Goal: Information Seeking & Learning: Understand process/instructions

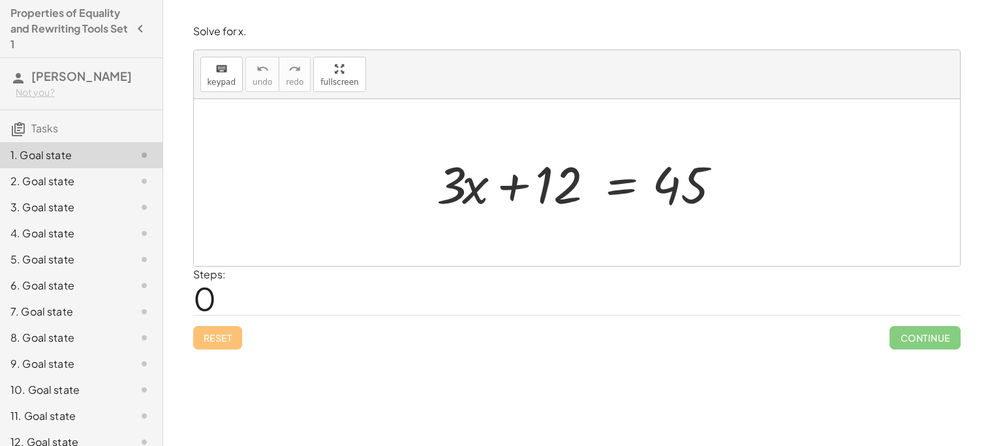
scroll to position [14, 0]
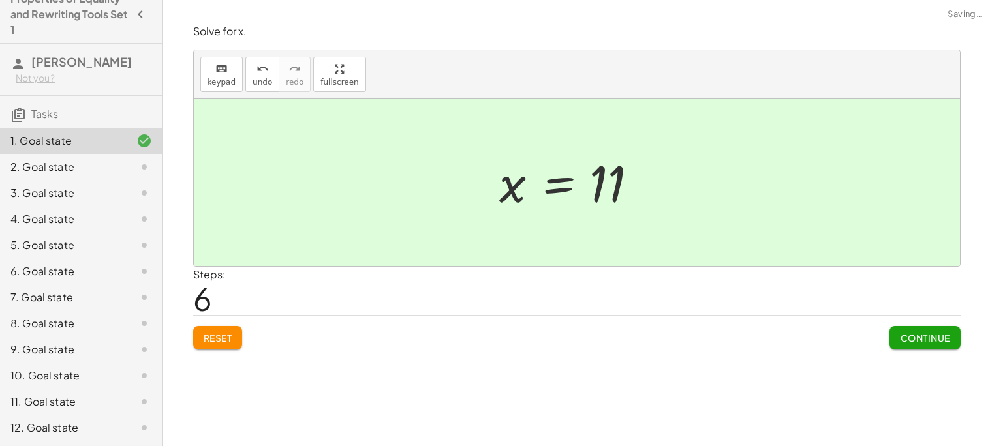
click at [932, 339] on span "Continue" at bounding box center [925, 338] width 50 height 12
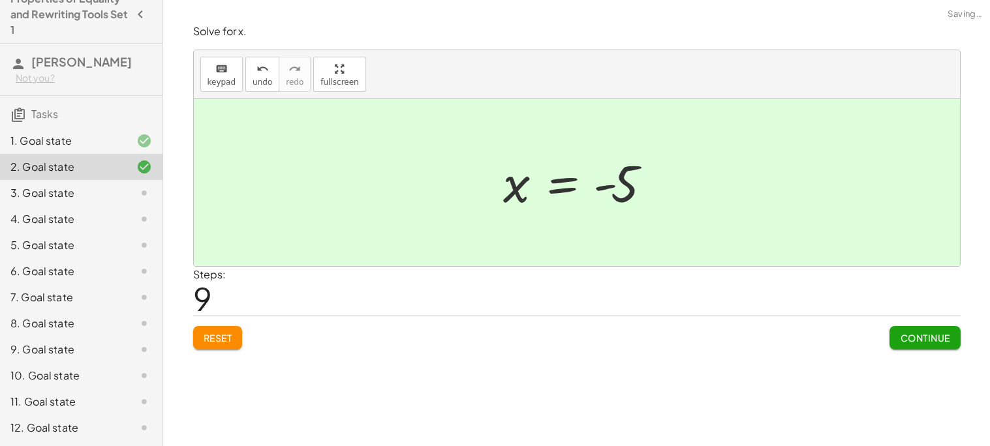
click at [935, 339] on span "Continue" at bounding box center [925, 338] width 50 height 12
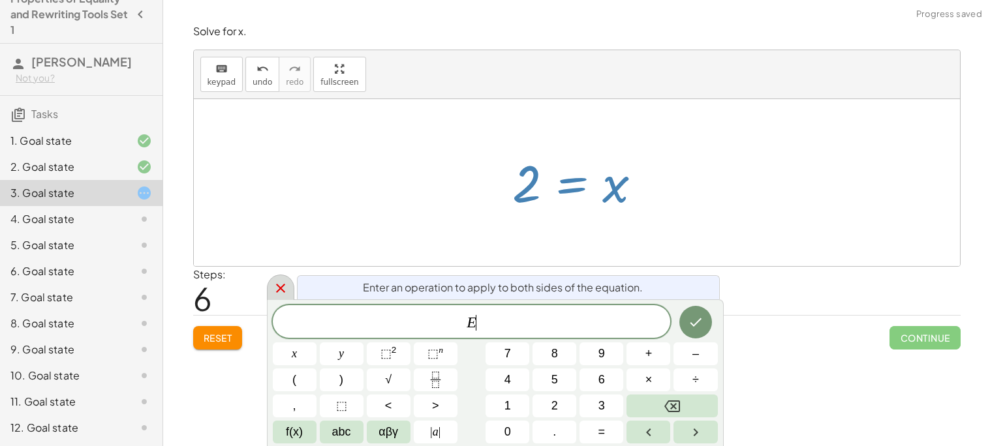
click at [275, 292] on icon at bounding box center [281, 289] width 16 height 16
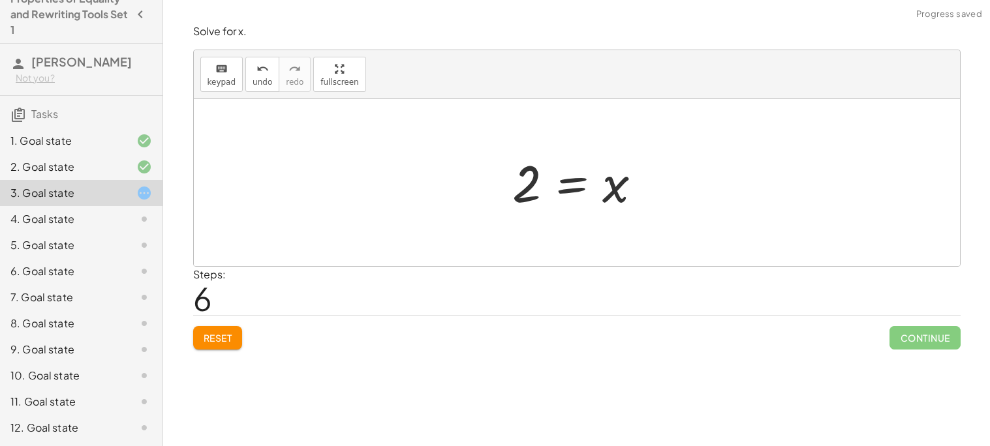
click at [37, 228] on div "4. Goal state" at bounding box center [81, 219] width 162 height 26
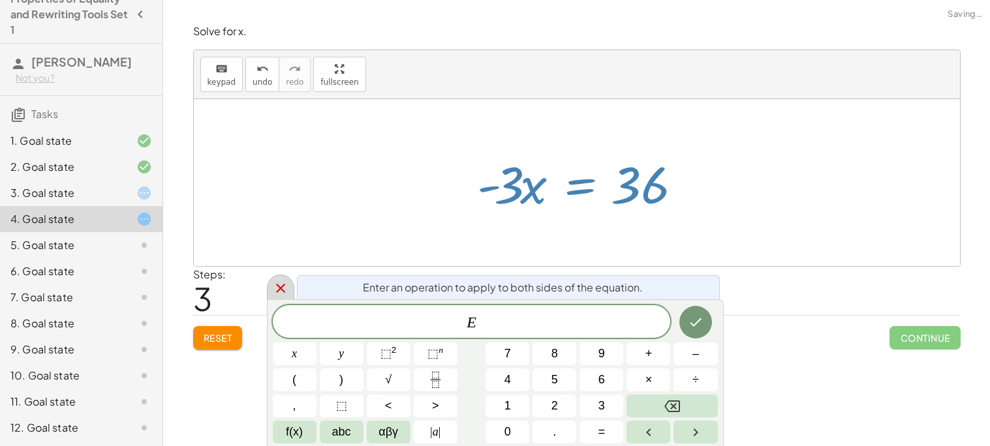
click at [279, 291] on icon at bounding box center [281, 289] width 16 height 16
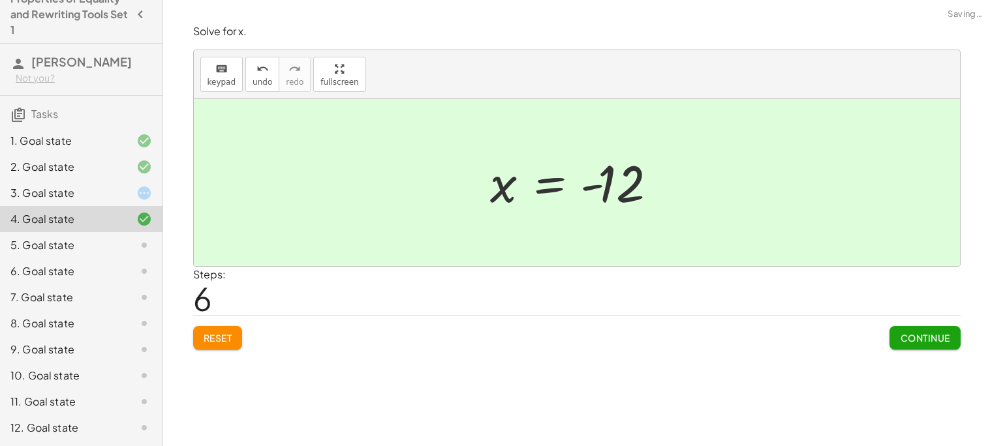
click at [915, 339] on span "Continue" at bounding box center [925, 338] width 50 height 12
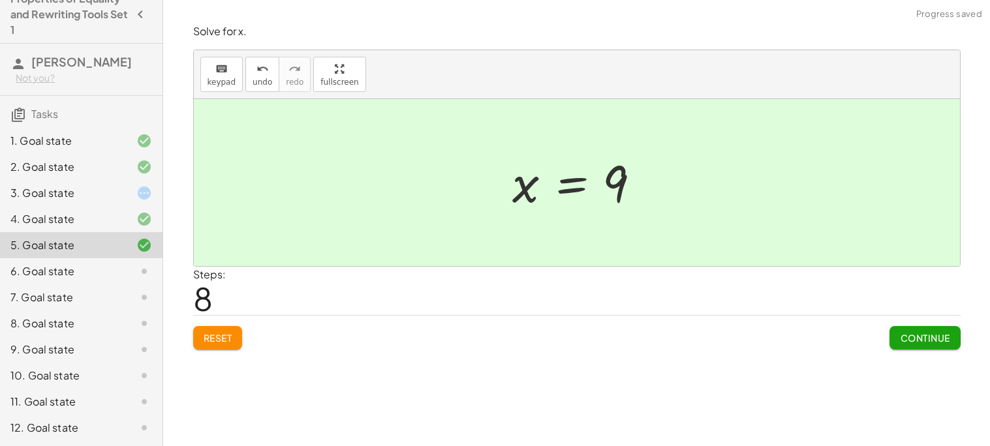
click at [952, 348] on button "Continue" at bounding box center [924, 337] width 70 height 23
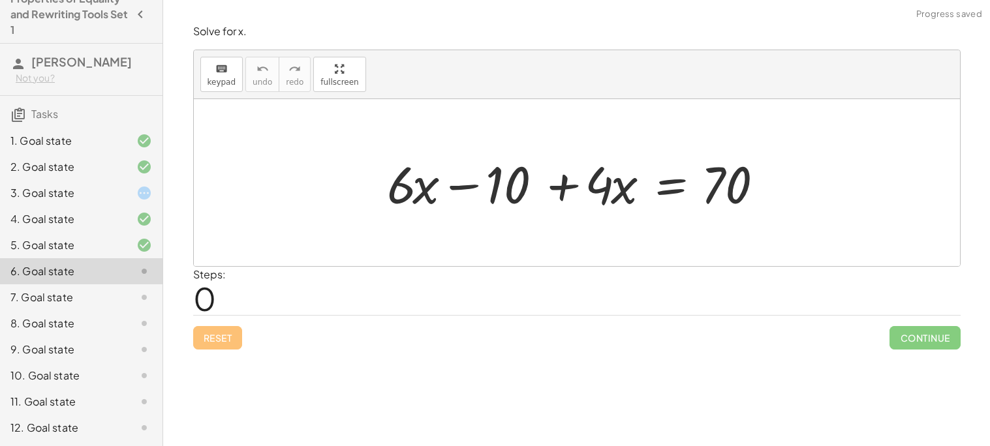
click at [469, 286] on div "Steps: 0" at bounding box center [576, 291] width 767 height 48
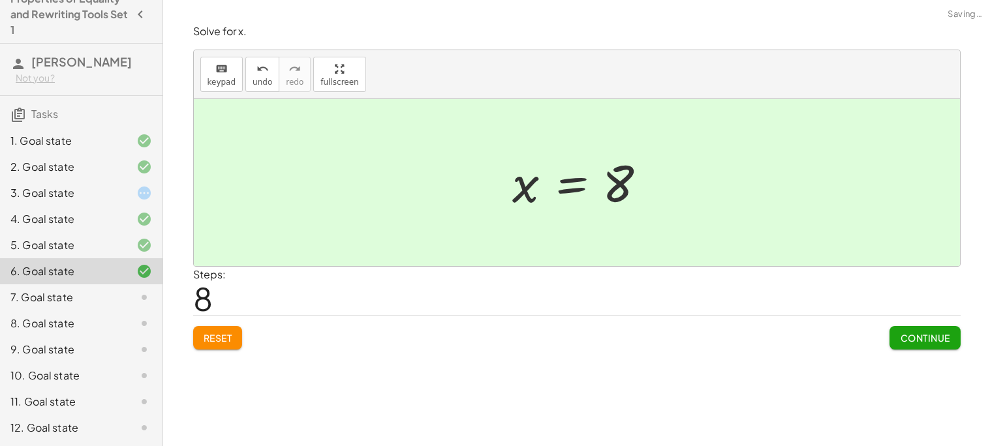
click at [935, 339] on span "Continue" at bounding box center [925, 338] width 50 height 12
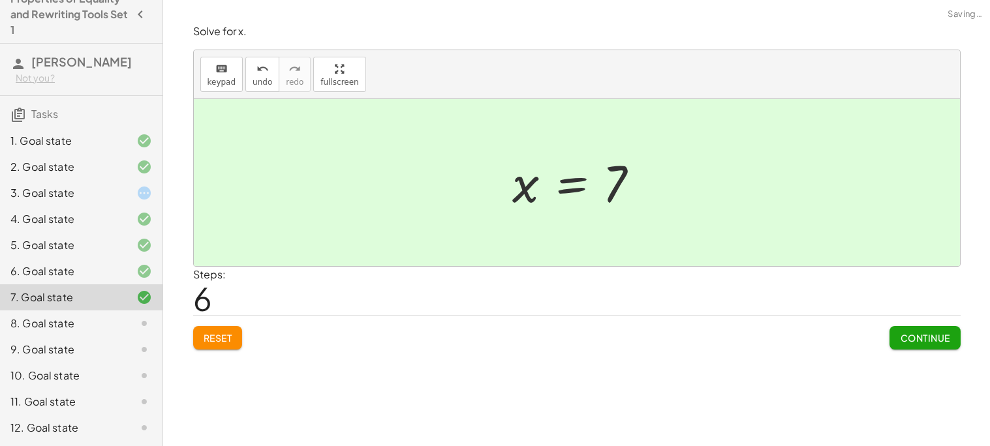
click at [932, 343] on span "Continue" at bounding box center [925, 338] width 50 height 12
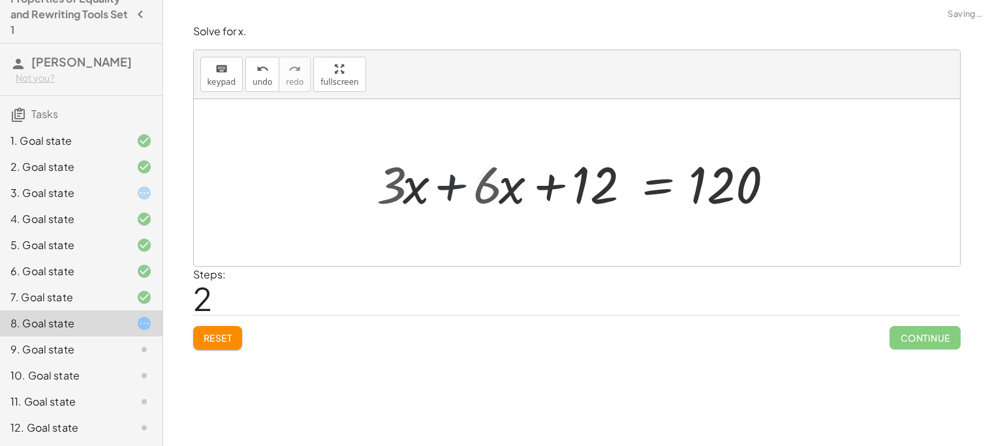
click at [463, 204] on div "+ · 3 · x + · 4 · x + · 2 · x + 12 = 120 + · 3 · x + · x + 12 = 120 · 6 · 9 + ·…" at bounding box center [626, 183] width 346 height 74
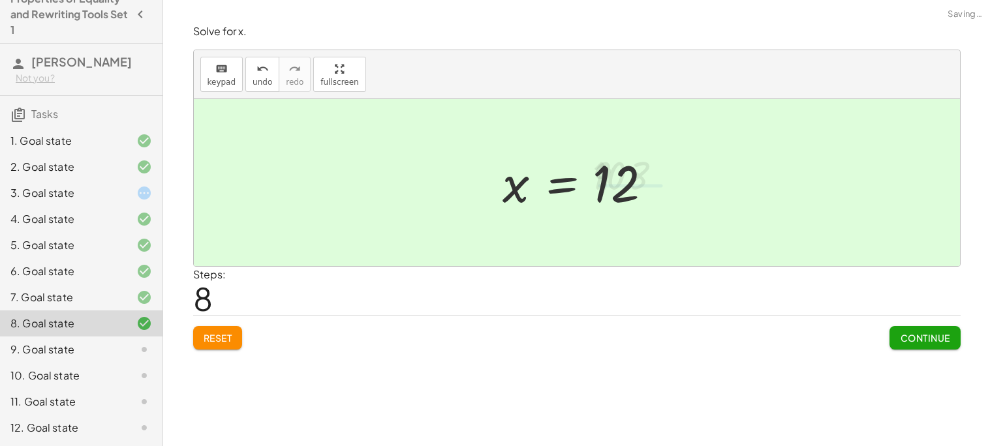
click at [934, 333] on span "Continue" at bounding box center [925, 338] width 50 height 12
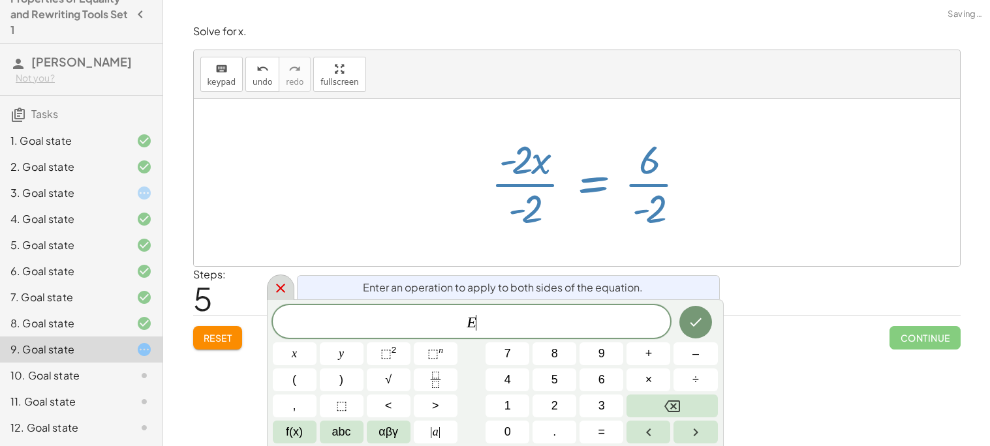
click at [277, 286] on icon at bounding box center [281, 289] width 16 height 16
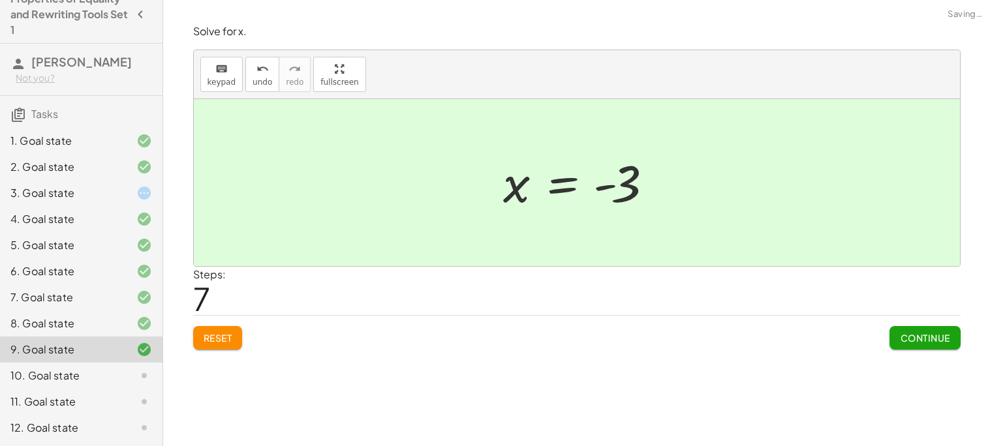
click at [939, 348] on button "Continue" at bounding box center [924, 337] width 70 height 23
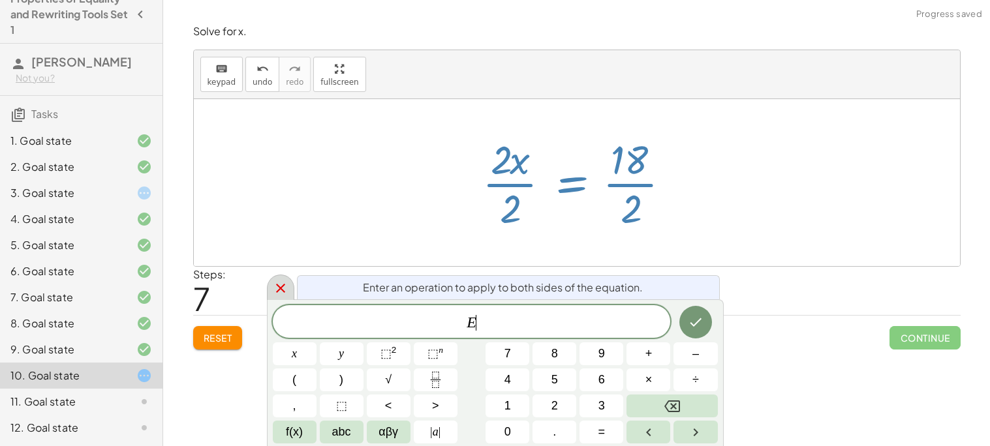
click at [286, 299] on div at bounding box center [280, 287] width 27 height 25
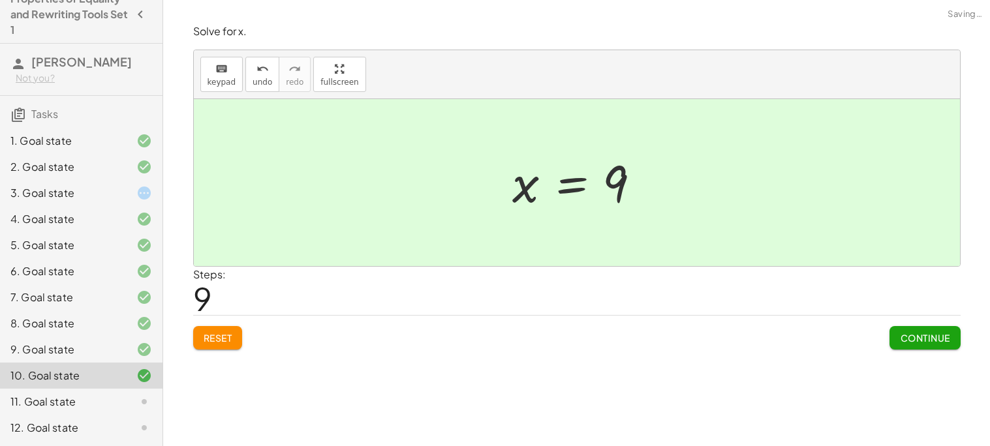
click at [941, 346] on button "Continue" at bounding box center [924, 337] width 70 height 23
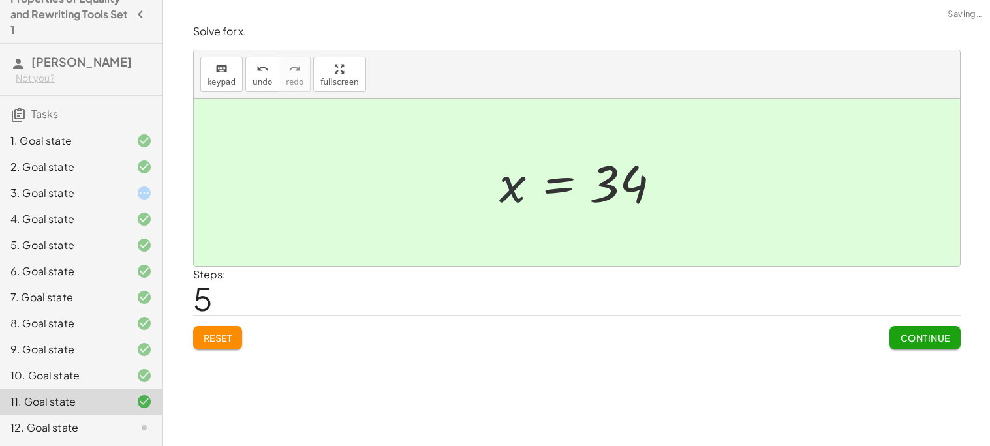
click at [915, 339] on span "Continue" at bounding box center [925, 338] width 50 height 12
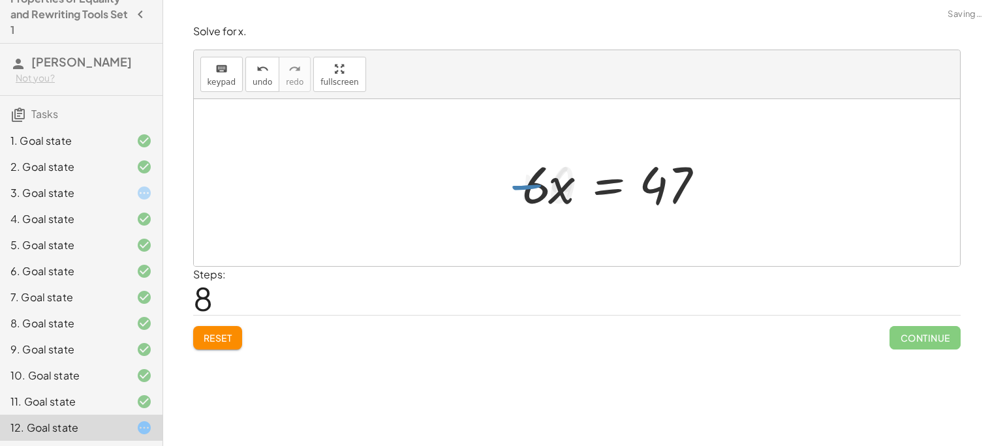
click at [941, 331] on span "Continue" at bounding box center [924, 337] width 70 height 23
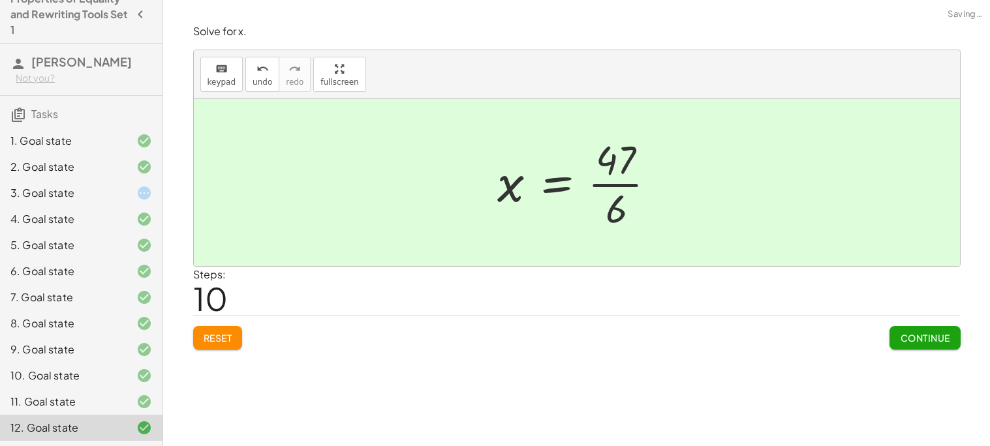
click at [932, 337] on span "Continue" at bounding box center [925, 338] width 50 height 12
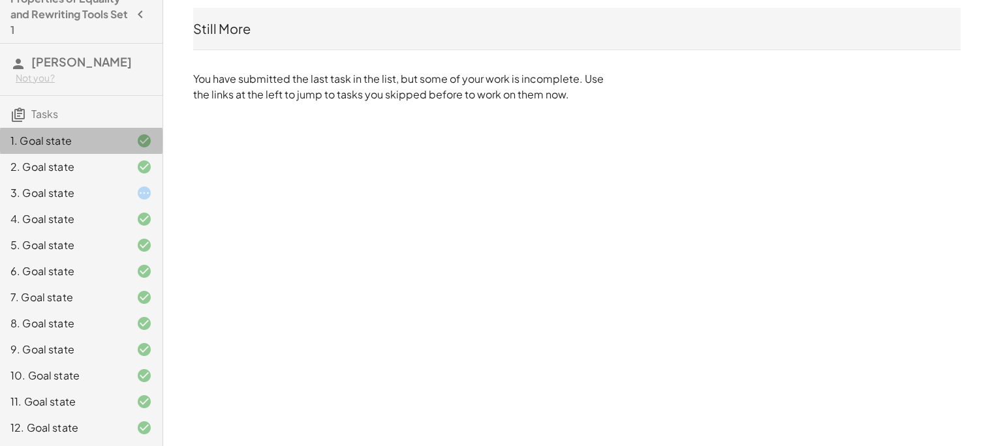
click at [38, 147] on div "1. Goal state" at bounding box center [62, 141] width 105 height 16
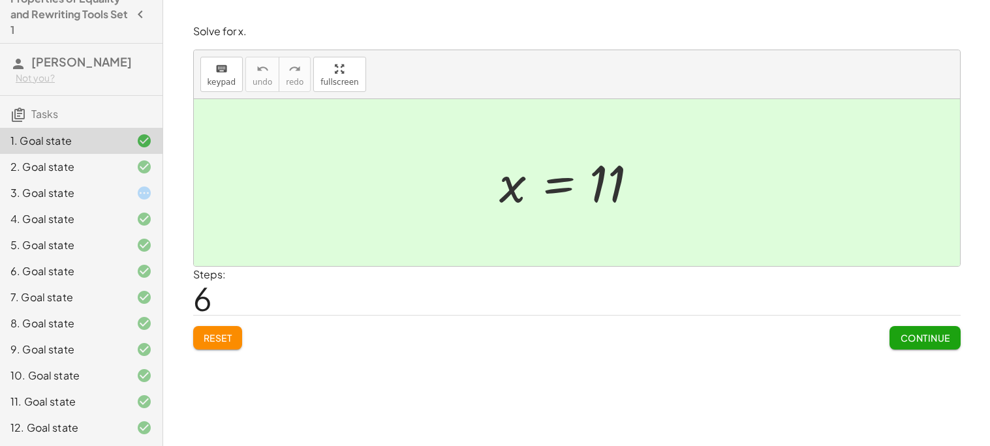
click at [46, 228] on div "4. Goal state" at bounding box center [81, 219] width 162 height 26
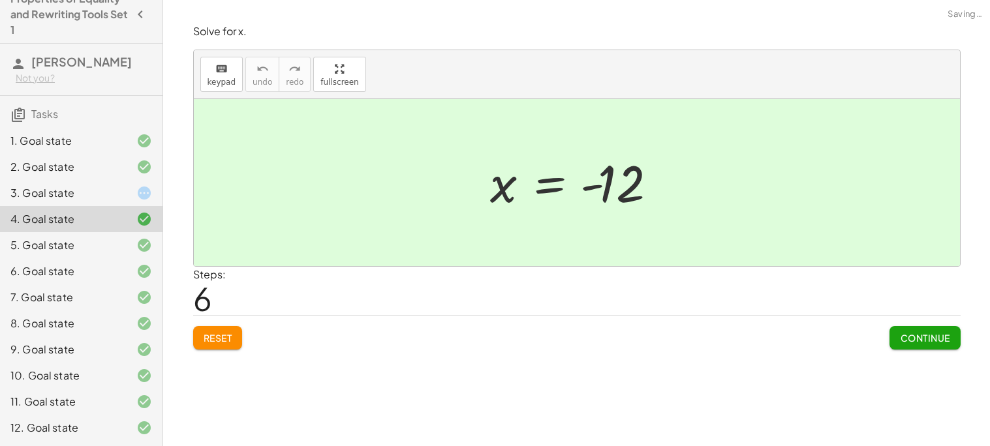
click at [46, 228] on div "4. Goal state" at bounding box center [81, 219] width 162 height 26
click at [52, 237] on div "5. Goal state" at bounding box center [62, 245] width 105 height 16
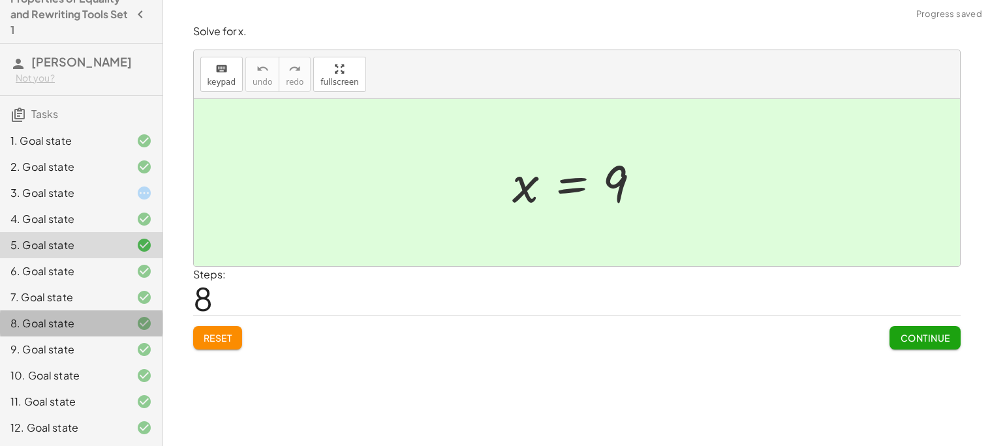
click at [84, 313] on div "8. Goal state" at bounding box center [81, 324] width 162 height 26
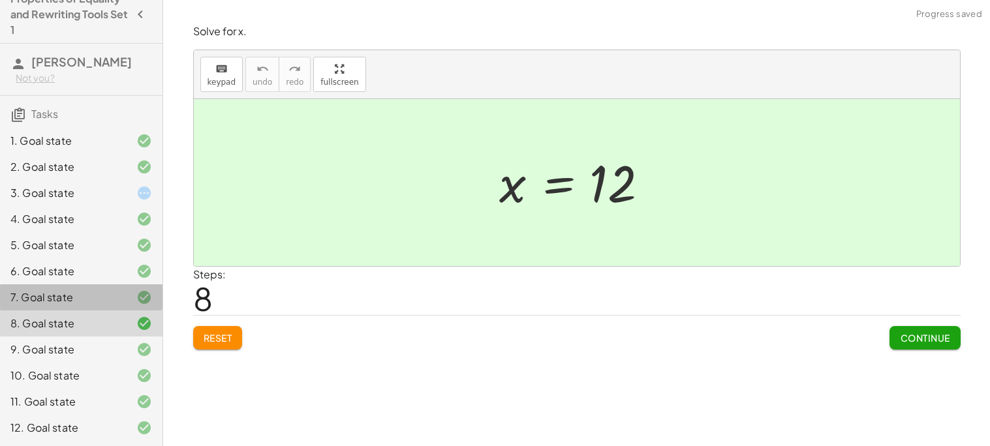
click at [75, 292] on div "7. Goal state" at bounding box center [62, 298] width 105 height 16
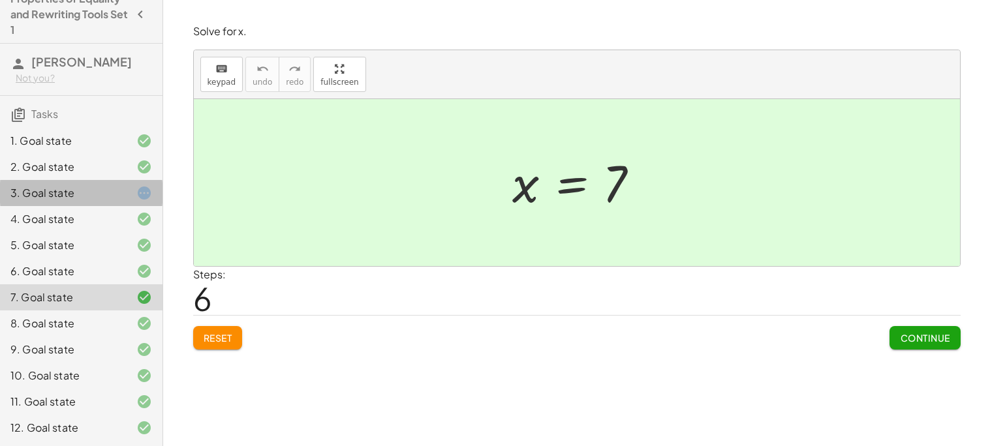
click at [63, 192] on div "3. Goal state" at bounding box center [62, 193] width 105 height 16
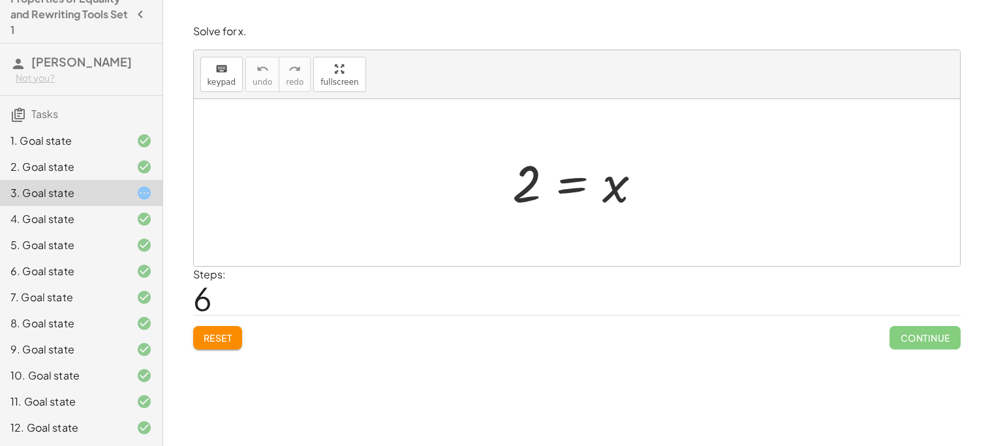
click at [539, 190] on div at bounding box center [582, 183] width 152 height 65
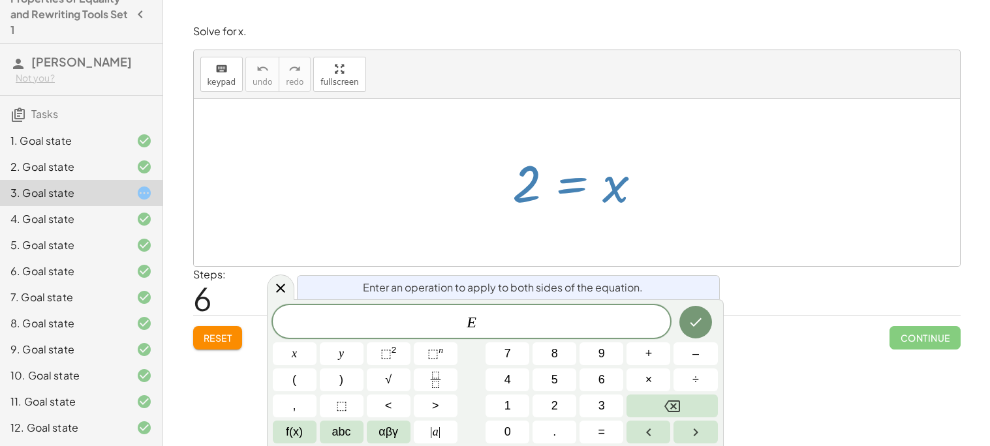
click at [659, 174] on div "120 = + · 40 · x + 40 + 120 − 40 = + · 40 · x + 40 − 40 + 120 − 40 = + · 40 · x…" at bounding box center [577, 182] width 168 height 71
click at [289, 288] on div at bounding box center [280, 287] width 27 height 25
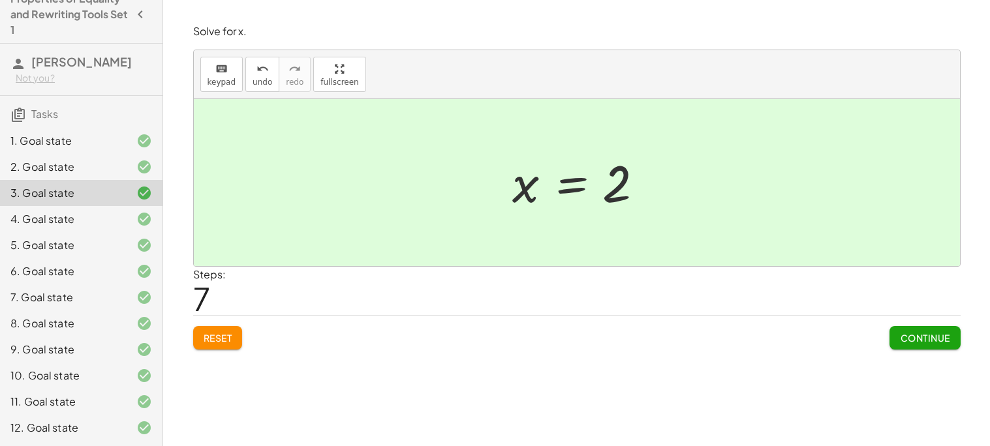
click at [904, 340] on span "Continue" at bounding box center [925, 338] width 50 height 12
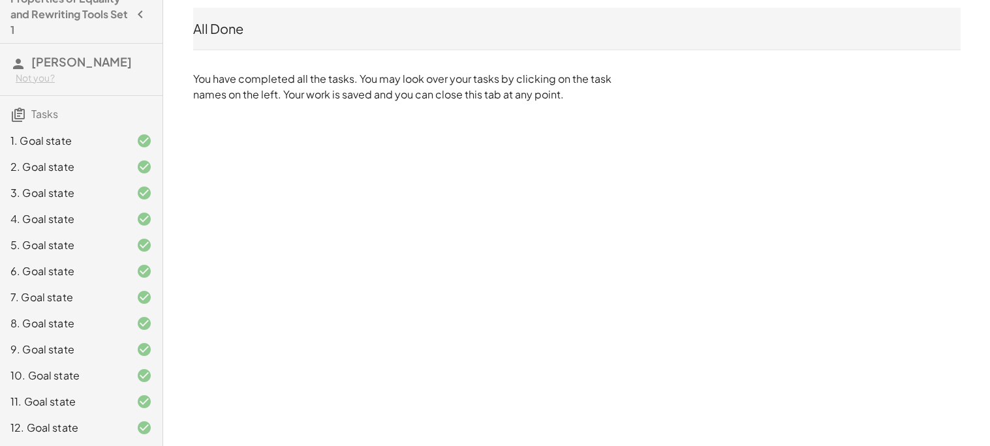
click at [249, 229] on div "Properties of Equality and Rewriting Tools Set 1 [PERSON_NAME] Not you? Tasks 1…" at bounding box center [495, 223] width 990 height 446
